Goal: Use online tool/utility: Utilize a website feature to perform a specific function

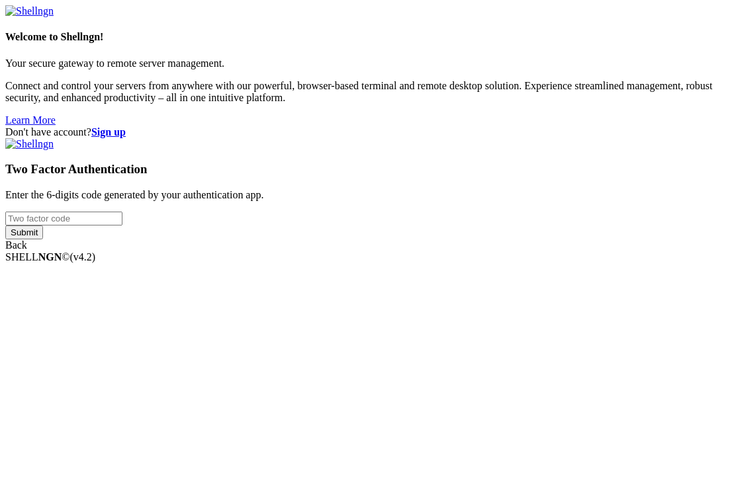
click at [122, 226] on input "number" at bounding box center [63, 219] width 117 height 14
type input "056717"
click at [5, 226] on input "Submit" at bounding box center [24, 233] width 38 height 14
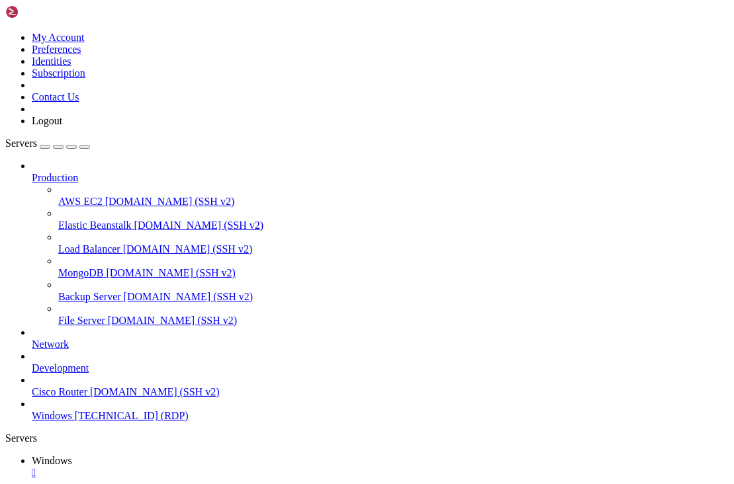
click at [85, 147] on icon "button" at bounding box center [85, 147] width 0 height 0
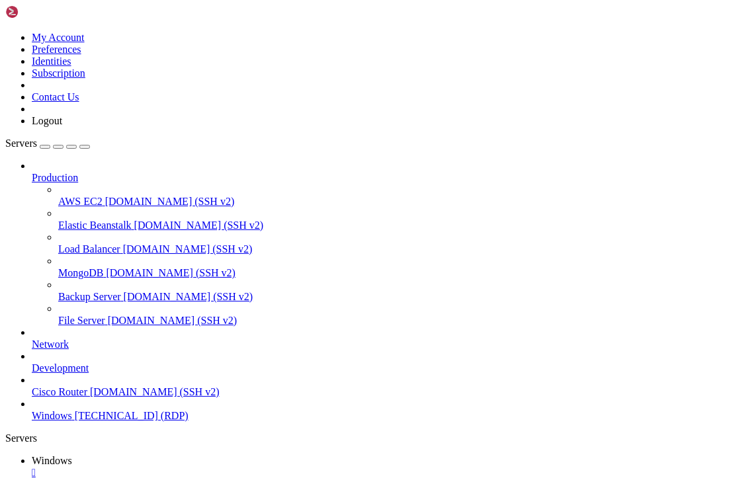
drag, startPoint x: 110, startPoint y: 991, endPoint x: 138, endPoint y: 996, distance: 28.3
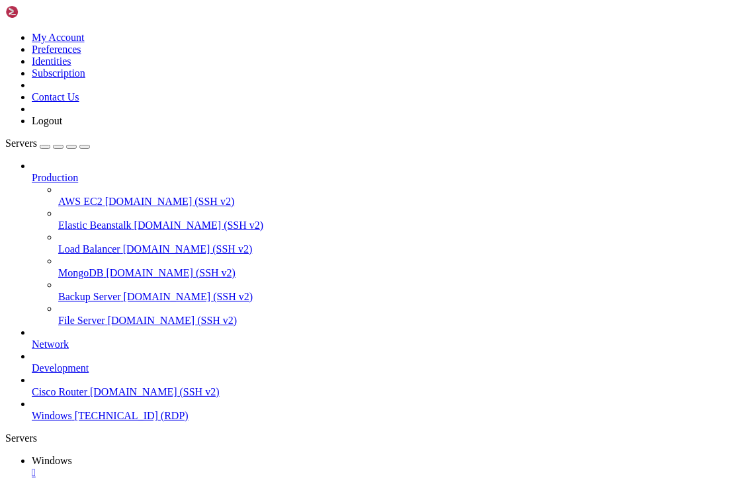
drag, startPoint x: 99, startPoint y: 590, endPoint x: 679, endPoint y: 623, distance: 581.4
